Goal: Task Accomplishment & Management: Manage account settings

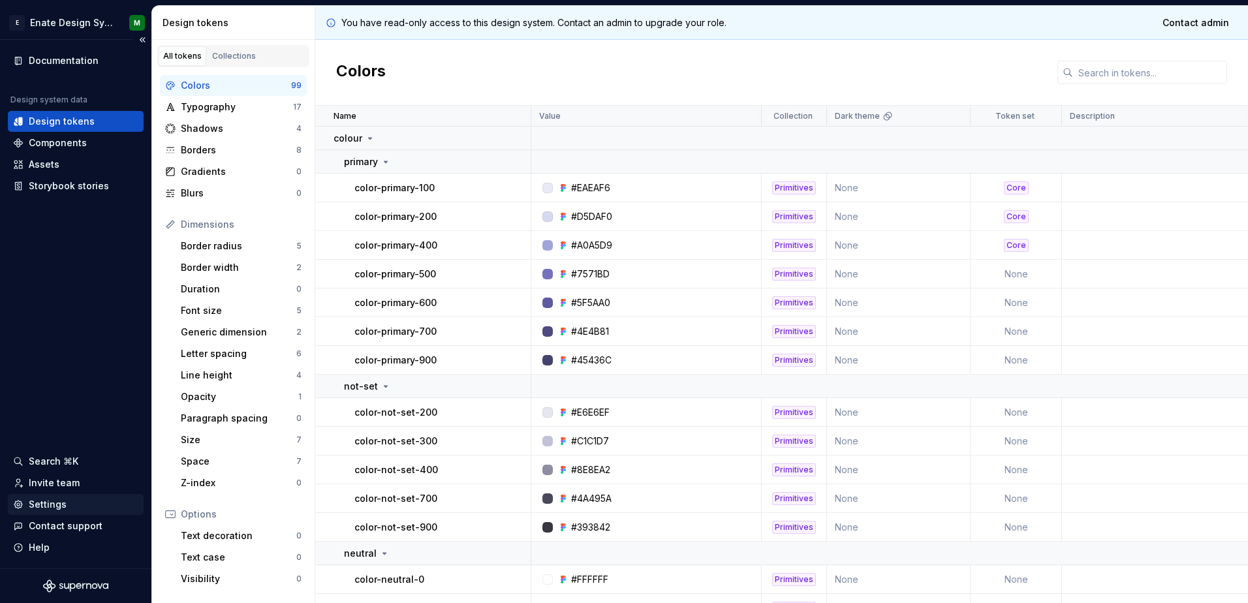
click at [50, 501] on div "Settings" at bounding box center [48, 504] width 38 height 13
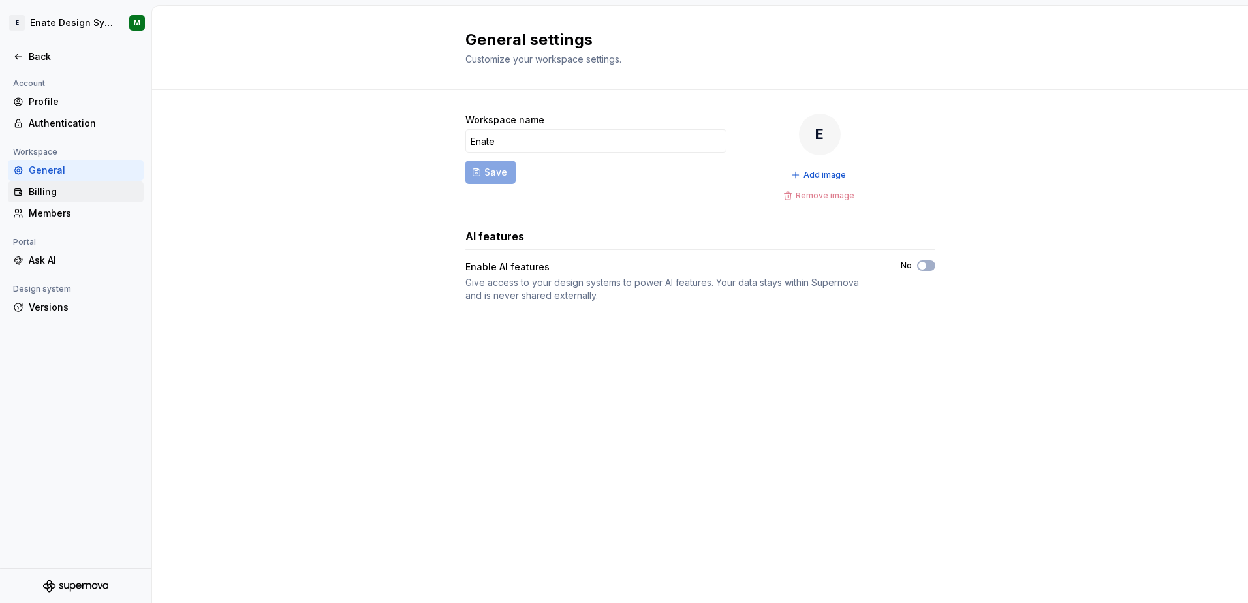
click at [55, 193] on div "Billing" at bounding box center [84, 191] width 110 height 13
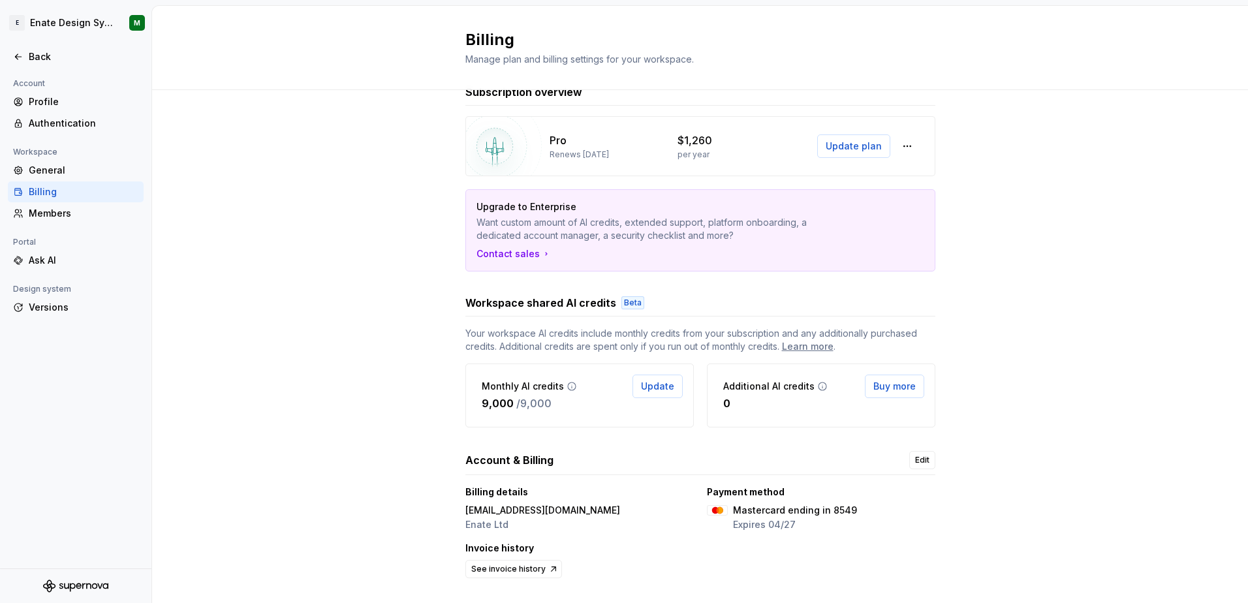
scroll to position [57, 0]
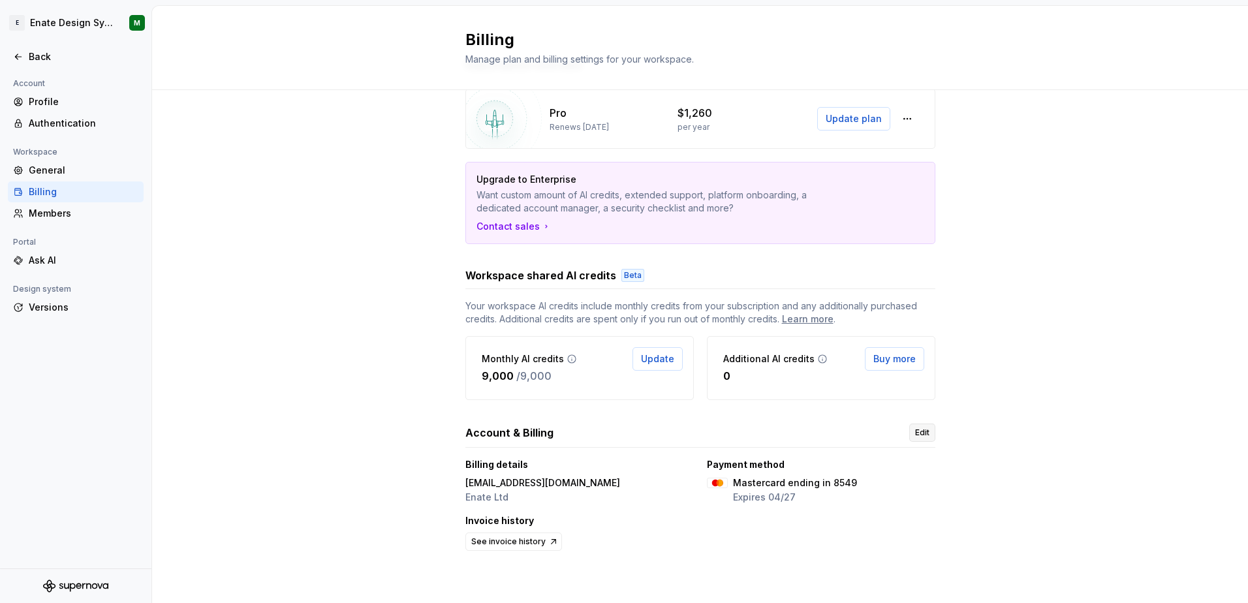
click at [915, 430] on span "Edit" at bounding box center [922, 432] width 14 height 10
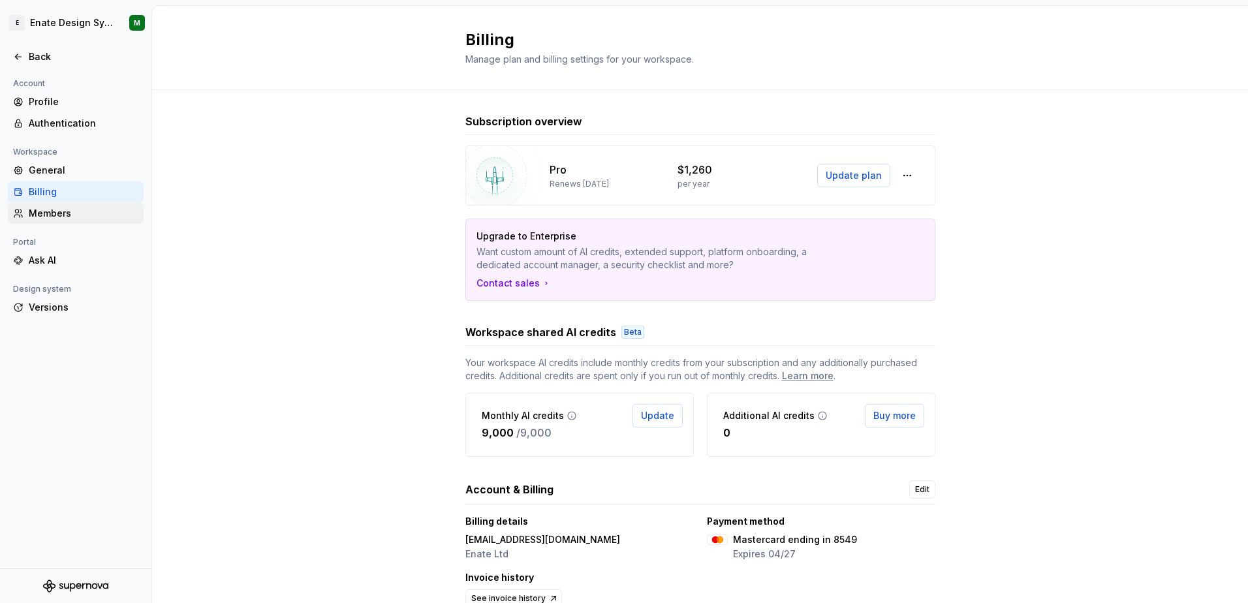
click at [48, 208] on div "Members" at bounding box center [84, 213] width 110 height 13
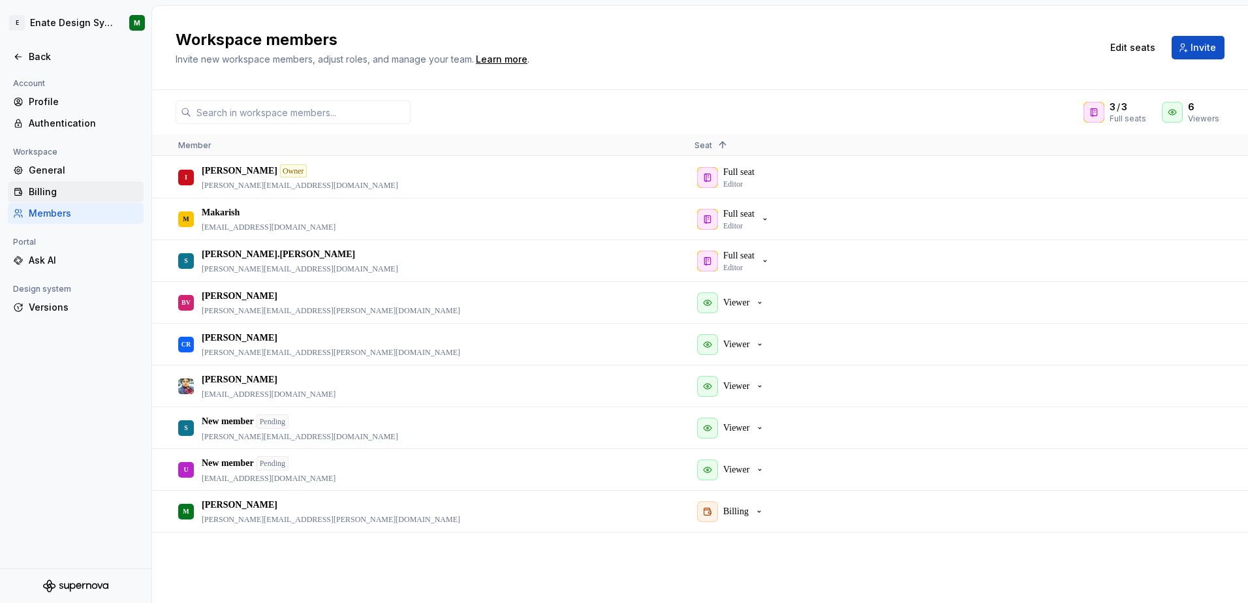
click at [45, 188] on div "Billing" at bounding box center [84, 191] width 110 height 13
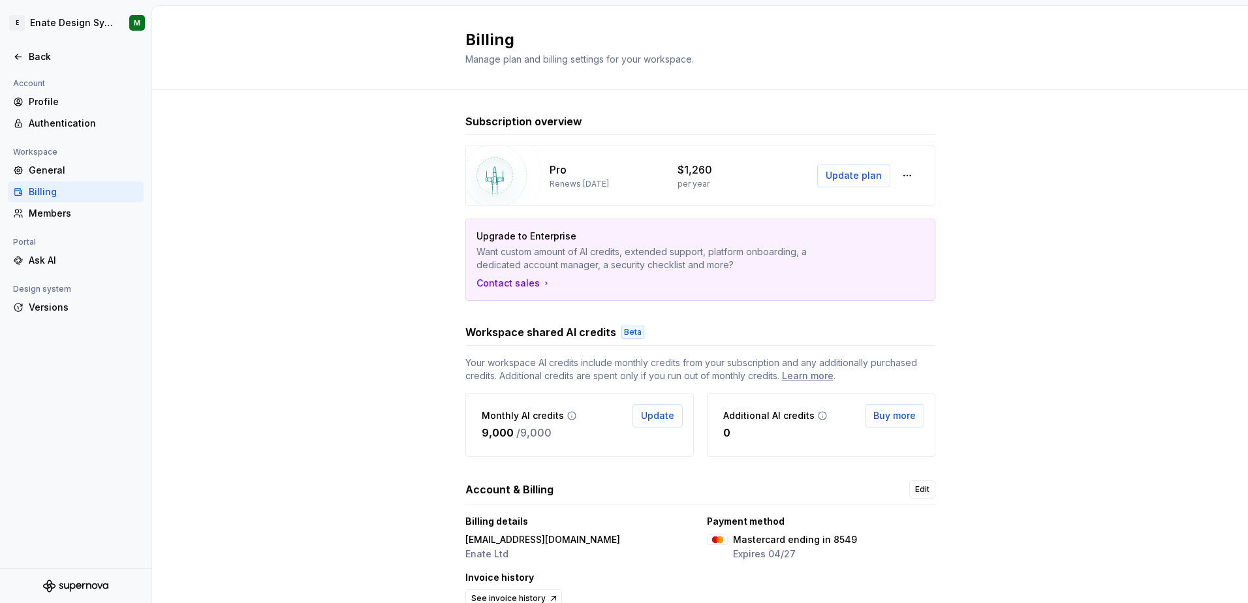
scroll to position [57, 0]
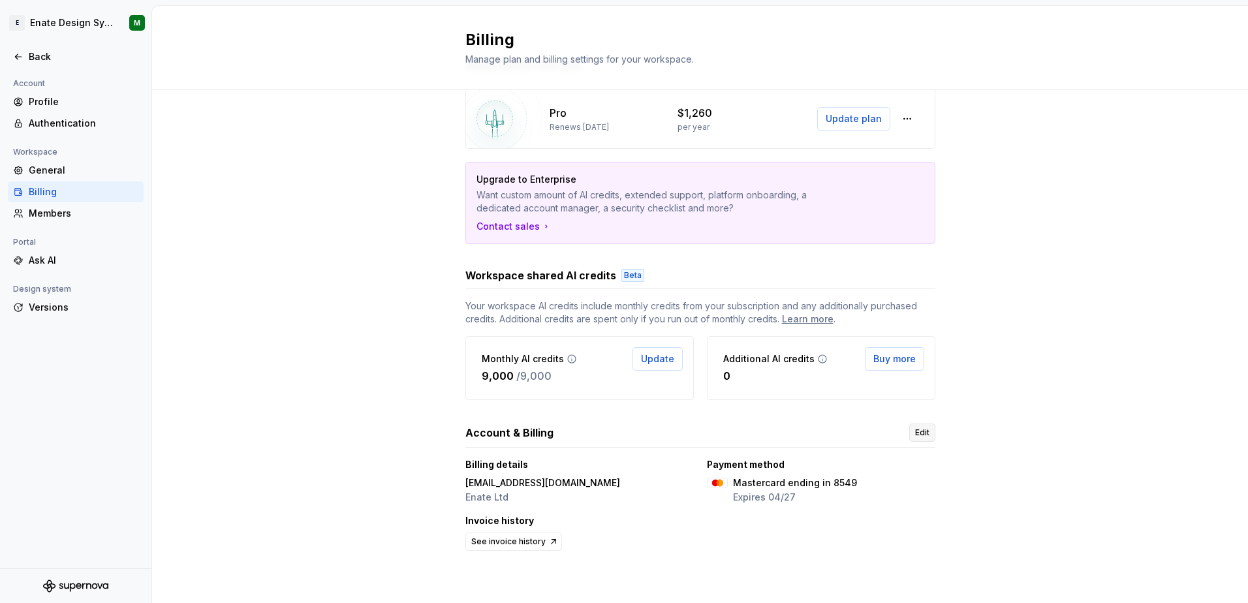
click at [919, 428] on span "Edit" at bounding box center [922, 432] width 14 height 10
